Goal: Communication & Community: Answer question/provide support

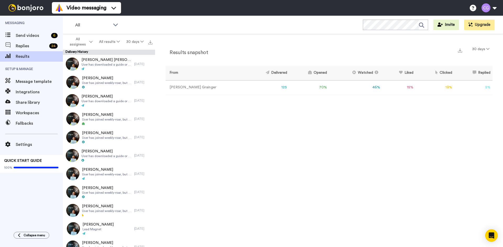
click at [24, 19] on span "Messaging" at bounding box center [31, 23] width 63 height 15
click at [36, 41] on div "Replies 24" at bounding box center [31, 46] width 63 height 10
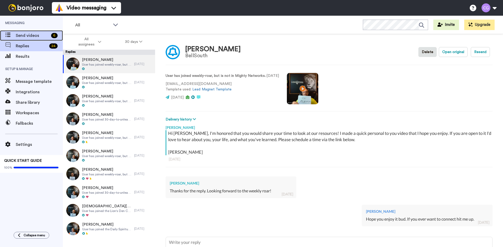
click at [41, 31] on div "Send videos 6" at bounding box center [31, 35] width 63 height 10
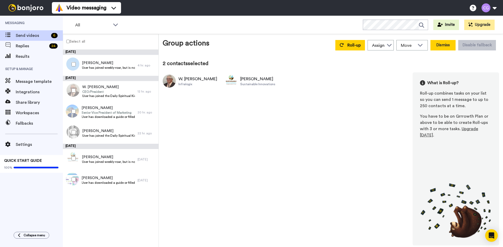
click at [445, 47] on button "Dismiss" at bounding box center [442, 45] width 25 height 10
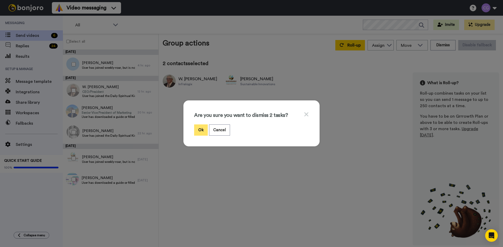
click at [197, 126] on button "Ok" at bounding box center [201, 130] width 14 height 11
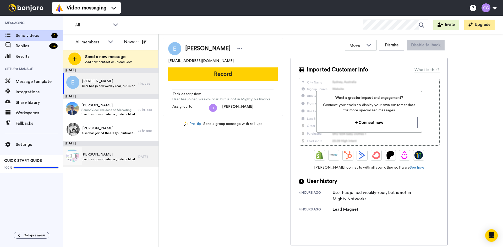
click at [129, 158] on span "User has downloaded a guide or filled out a form that is not Weekly Roar, 30 Da…" at bounding box center [107, 159] width 53 height 4
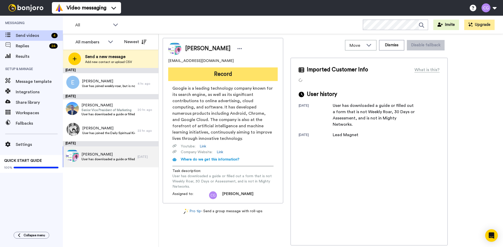
click at [216, 73] on button "Record" at bounding box center [222, 75] width 109 height 14
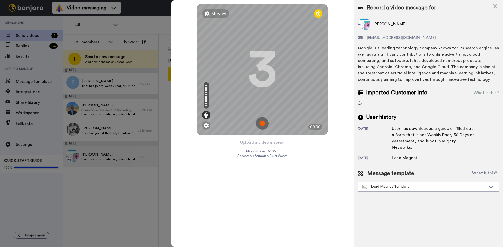
click at [261, 123] on img at bounding box center [262, 123] width 13 height 13
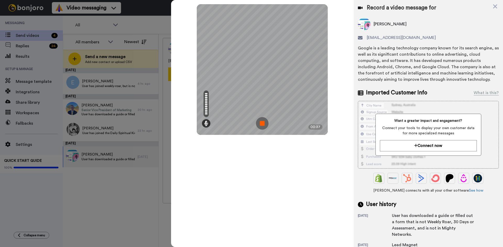
click at [265, 124] on img at bounding box center [262, 123] width 13 height 13
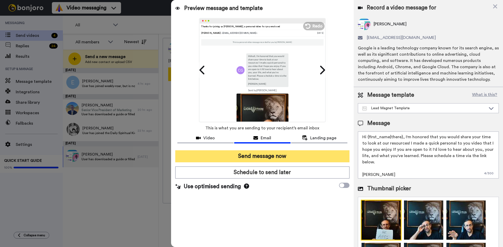
click at [269, 152] on button "Send message now" at bounding box center [262, 157] width 174 height 12
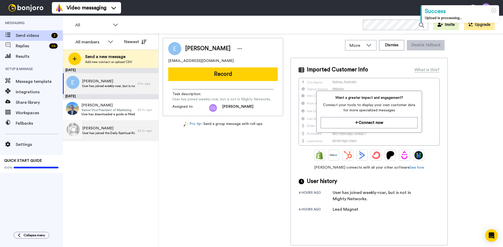
click at [111, 128] on span "Bernard Rosenberg" at bounding box center [108, 128] width 53 height 5
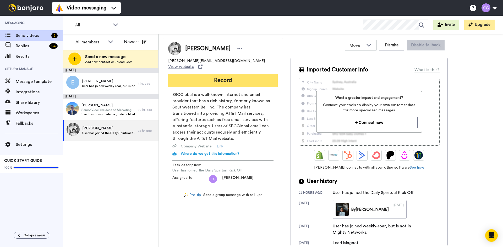
click at [231, 74] on button "Record" at bounding box center [222, 81] width 109 height 14
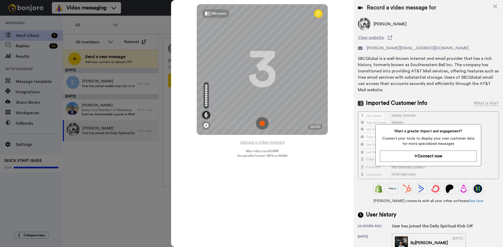
click at [261, 123] on img at bounding box center [262, 123] width 13 height 13
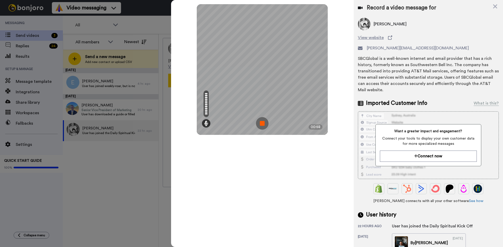
click at [261, 123] on img at bounding box center [262, 123] width 13 height 13
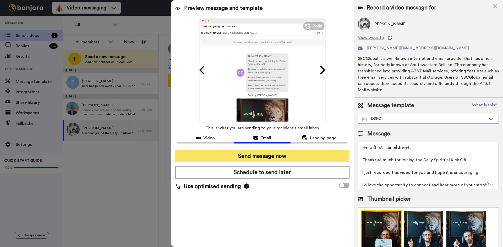
click at [273, 153] on button "Send message now" at bounding box center [262, 157] width 174 height 12
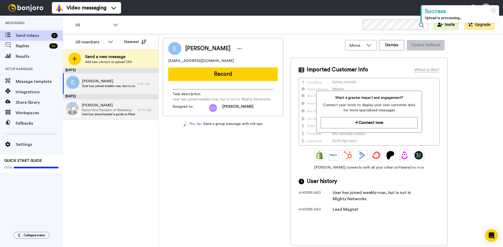
click at [102, 109] on span "Senior Vice President of Marketing" at bounding box center [107, 110] width 53 height 4
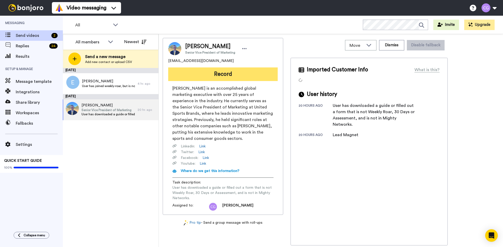
click at [229, 77] on button "Record" at bounding box center [222, 75] width 109 height 14
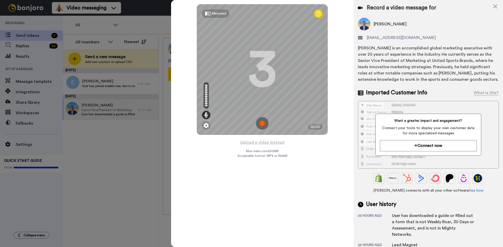
click at [264, 124] on img at bounding box center [262, 123] width 13 height 13
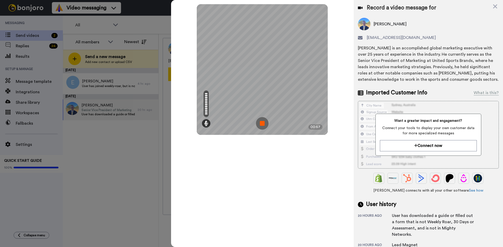
click at [263, 124] on img at bounding box center [262, 123] width 13 height 13
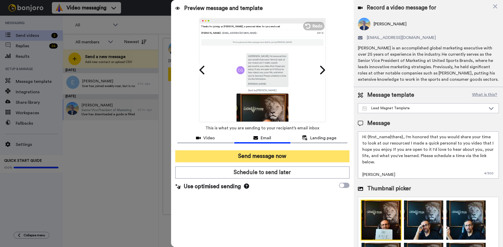
click at [260, 154] on button "Send message now" at bounding box center [262, 157] width 174 height 12
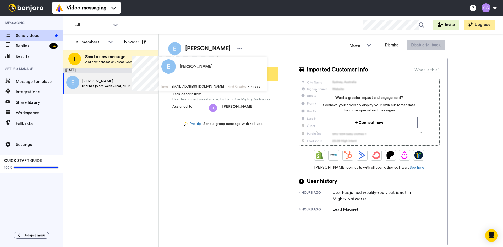
click at [255, 71] on button "Record" at bounding box center [222, 75] width 109 height 14
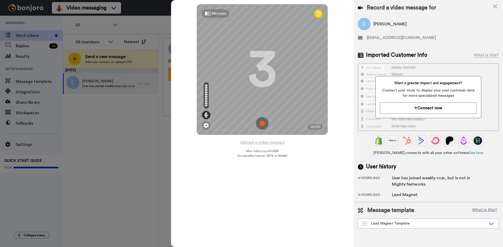
click at [263, 124] on img at bounding box center [262, 123] width 13 height 13
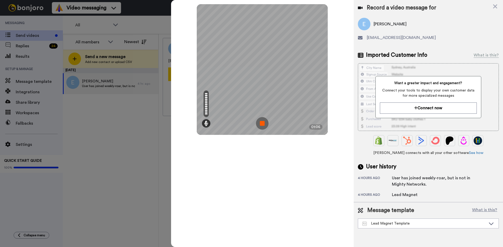
click at [263, 128] on img at bounding box center [262, 123] width 13 height 13
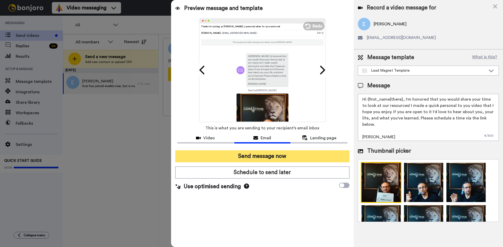
click at [258, 155] on button "Send message now" at bounding box center [262, 157] width 174 height 12
